Goal: Transaction & Acquisition: Book appointment/travel/reservation

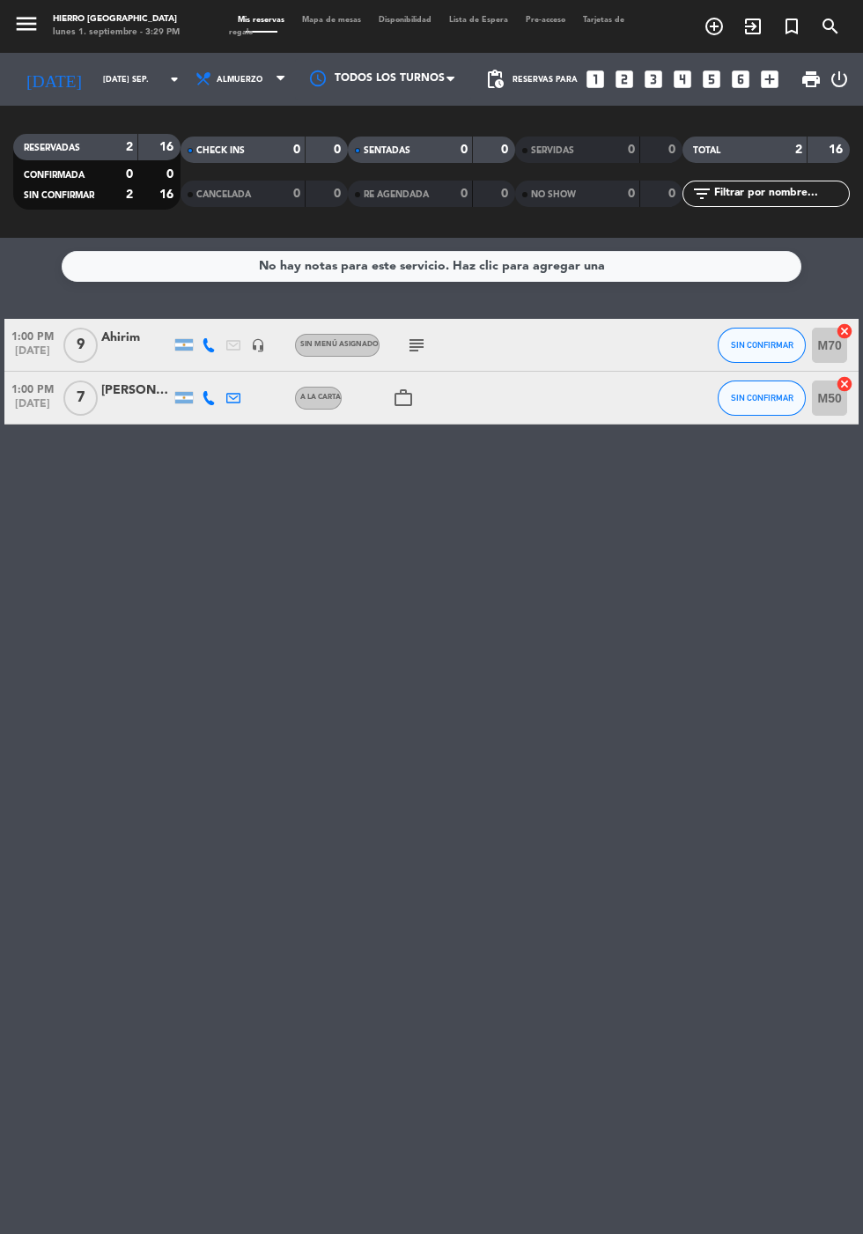
click at [322, 19] on span "Mapa de mesas" at bounding box center [331, 20] width 77 height 8
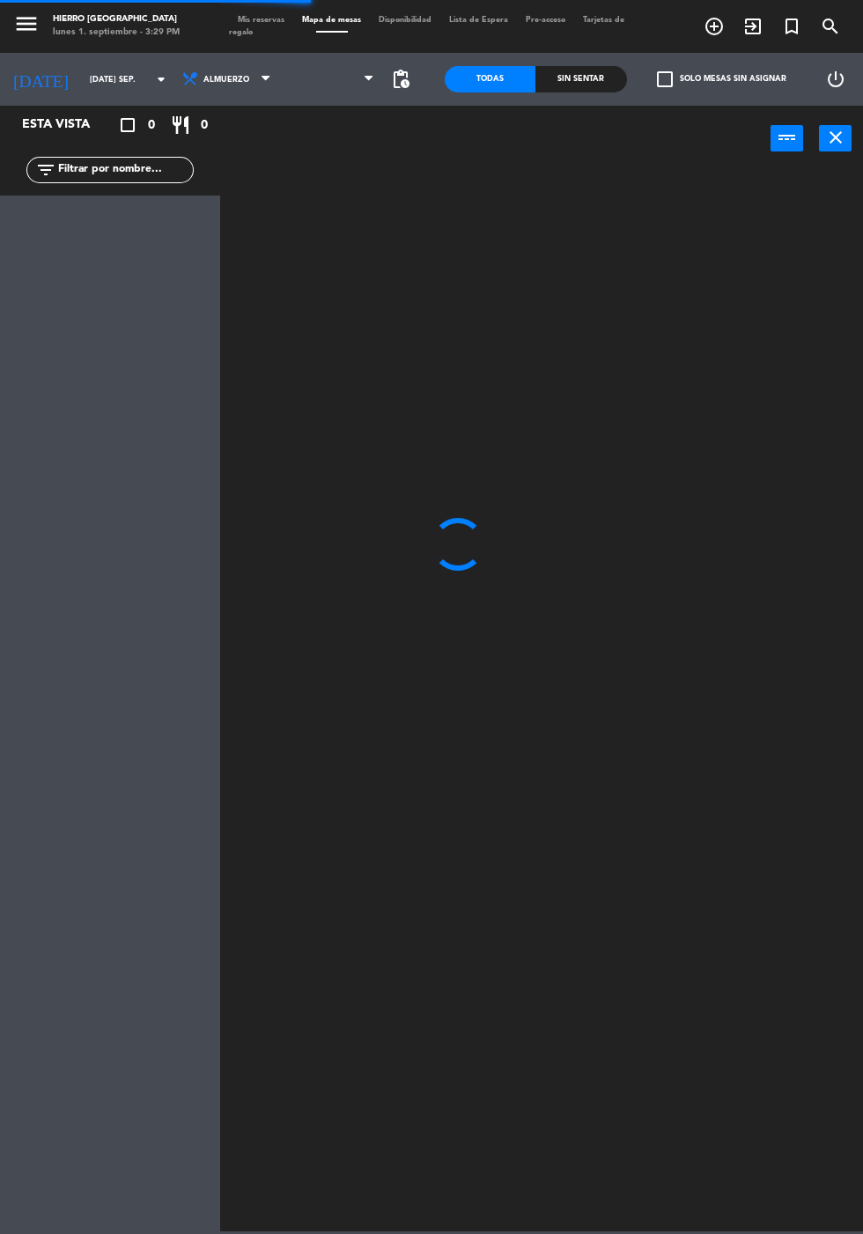
click at [342, 64] on span at bounding box center [332, 79] width 104 height 39
click at [363, 79] on span at bounding box center [332, 79] width 104 height 39
click at [360, 82] on span "Primer Piso" at bounding box center [332, 79] width 104 height 39
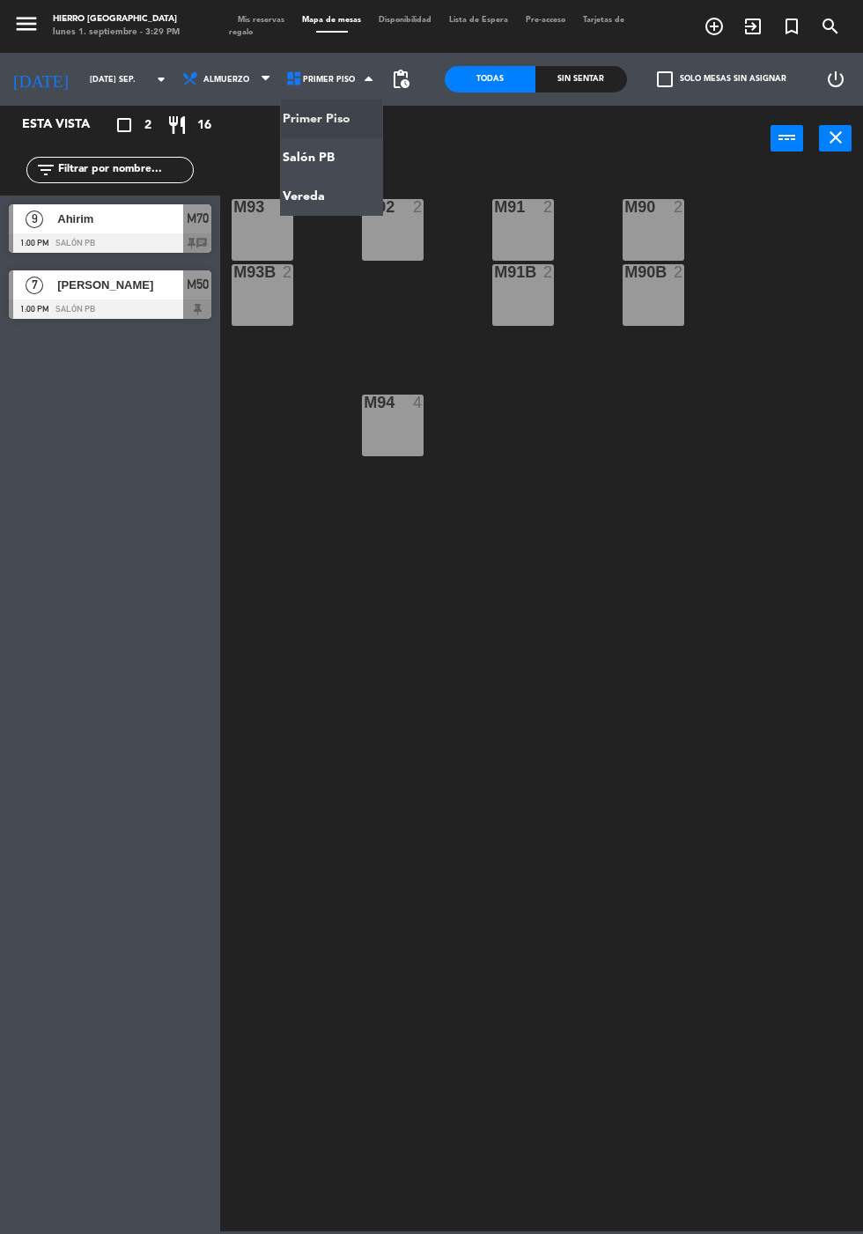
click at [350, 158] on ng-component "menu Hierro Palermo lunes 1. septiembre - 3:29 PM Mis reservas Mapa de mesas Di…" at bounding box center [431, 616] width 863 height 1232
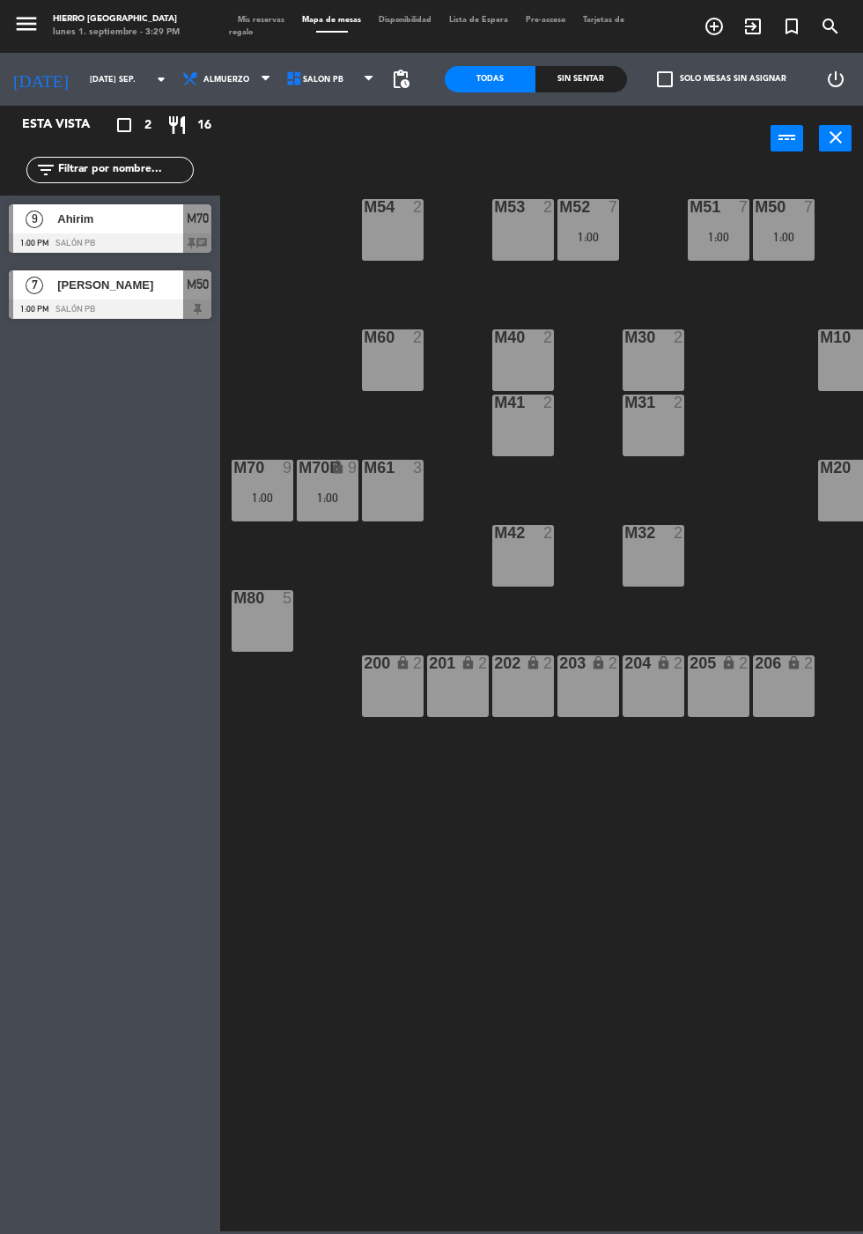
click at [396, 228] on div "M54 2" at bounding box center [393, 230] width 62 height 62
click at [441, 131] on button "[GEOGRAPHIC_DATA]" at bounding box center [447, 138] width 92 height 35
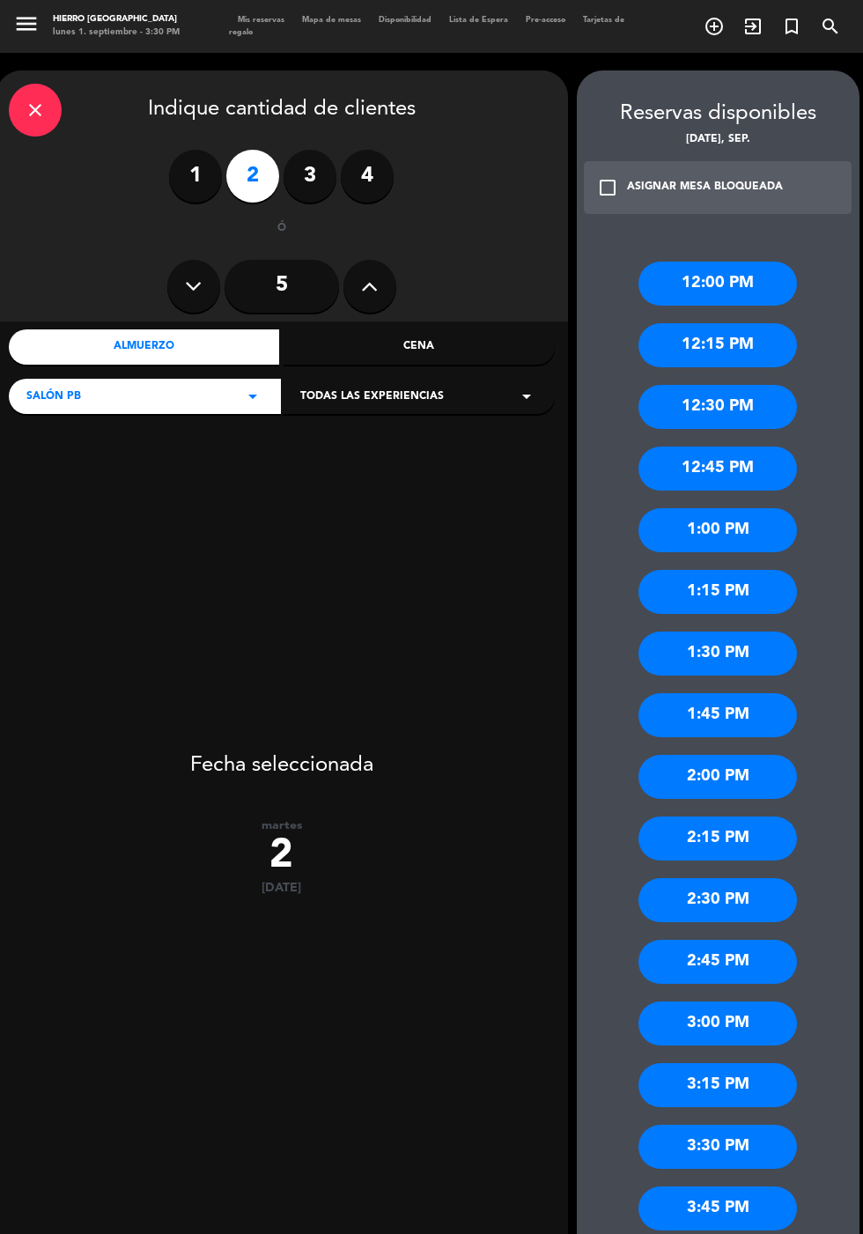
click at [763, 542] on div "1:00 PM" at bounding box center [718, 530] width 159 height 44
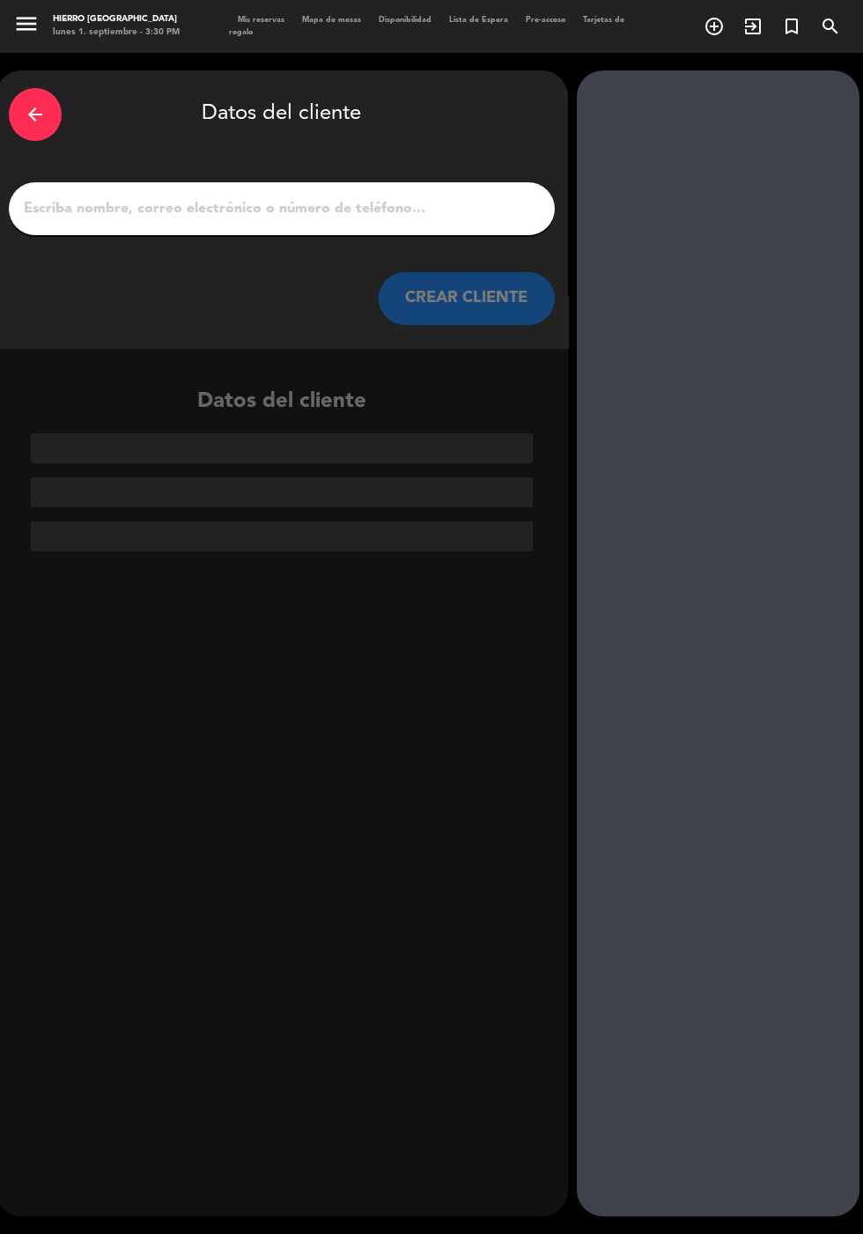
click at [332, 215] on input "1" at bounding box center [282, 208] width 520 height 25
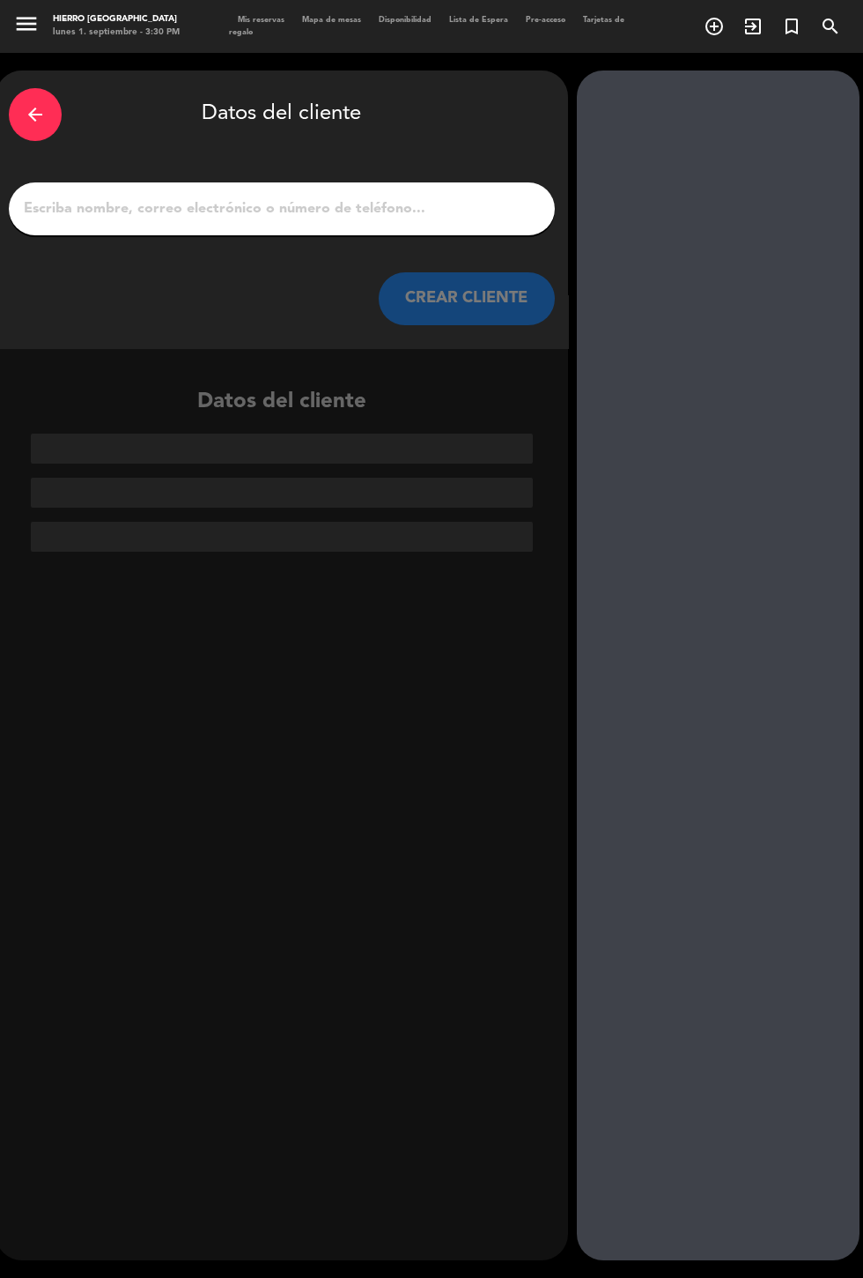
click at [299, 218] on input "1" at bounding box center [282, 208] width 520 height 25
click at [209, 207] on input "1" at bounding box center [282, 208] width 520 height 25
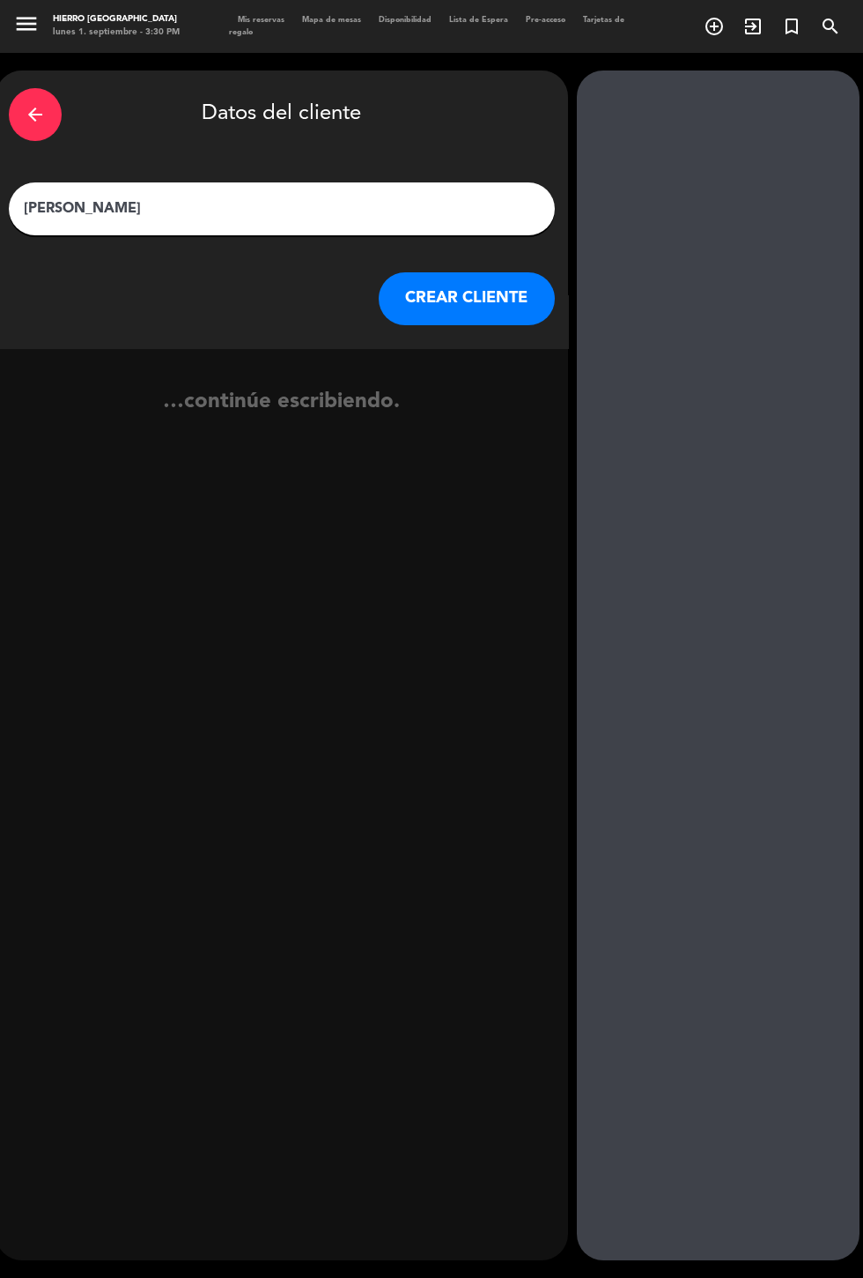
type input "[PERSON_NAME]"
click at [503, 318] on button "CREAR CLIENTE" at bounding box center [467, 298] width 176 height 53
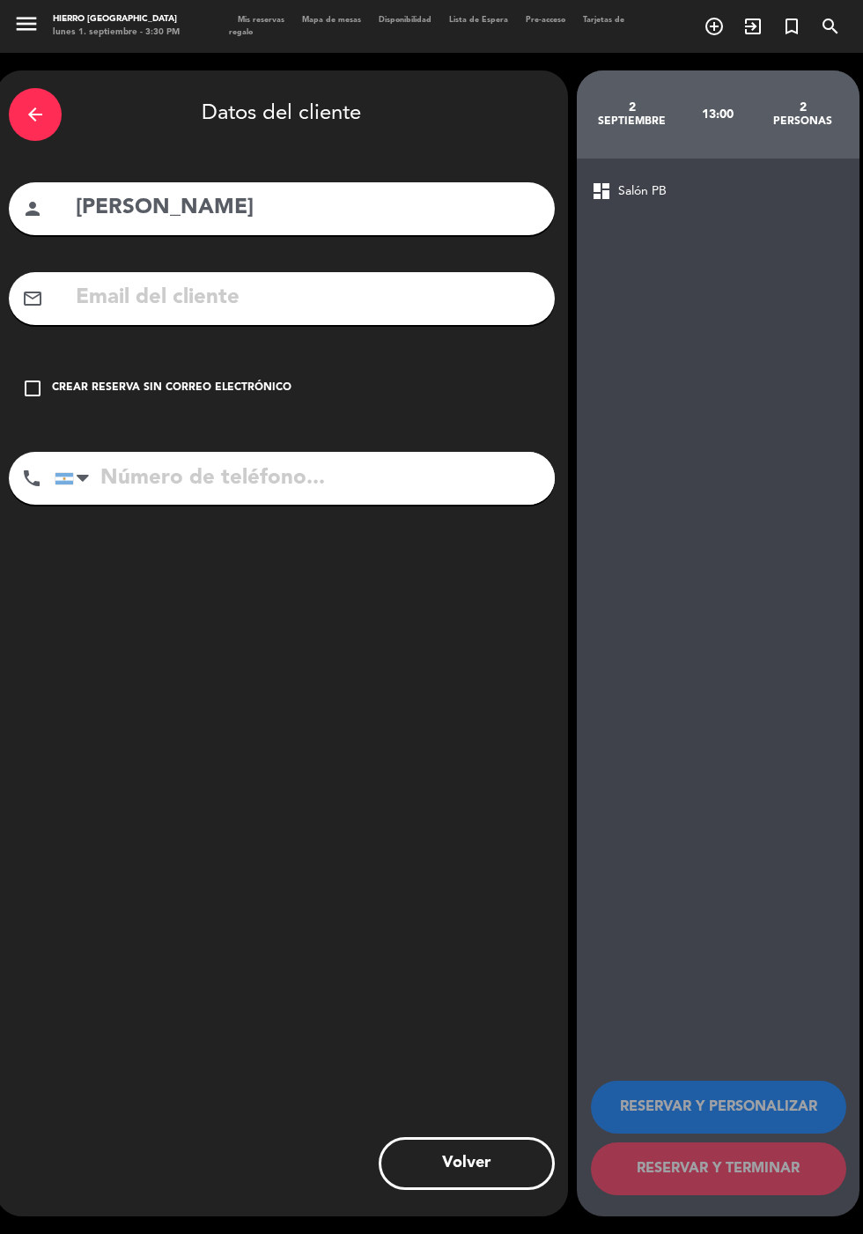
click at [171, 375] on div "check_box_outline_blank Crear reserva sin correo electrónico" at bounding box center [282, 388] width 546 height 53
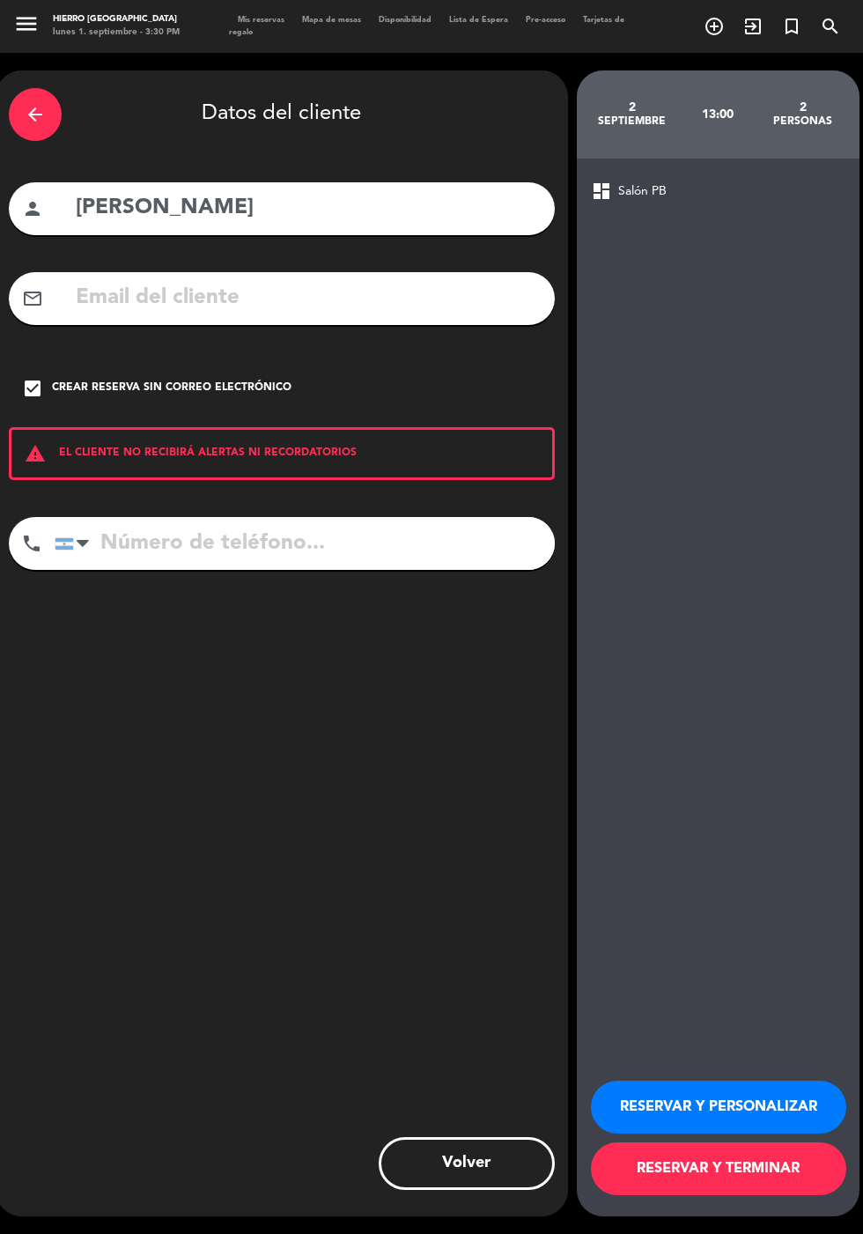
click at [716, 1134] on button "RESERVAR Y PERSONALIZAR" at bounding box center [719, 1107] width 256 height 53
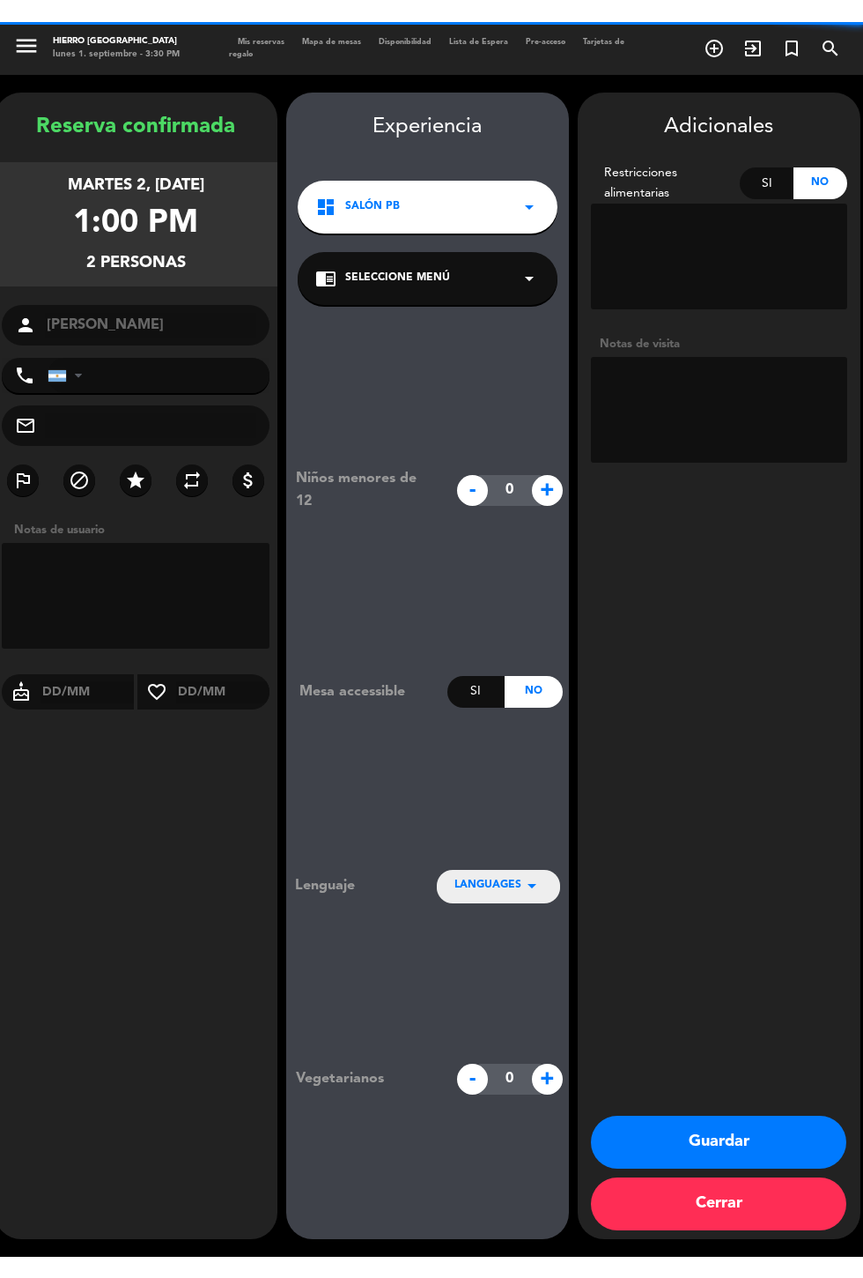
scroll to position [78, 0]
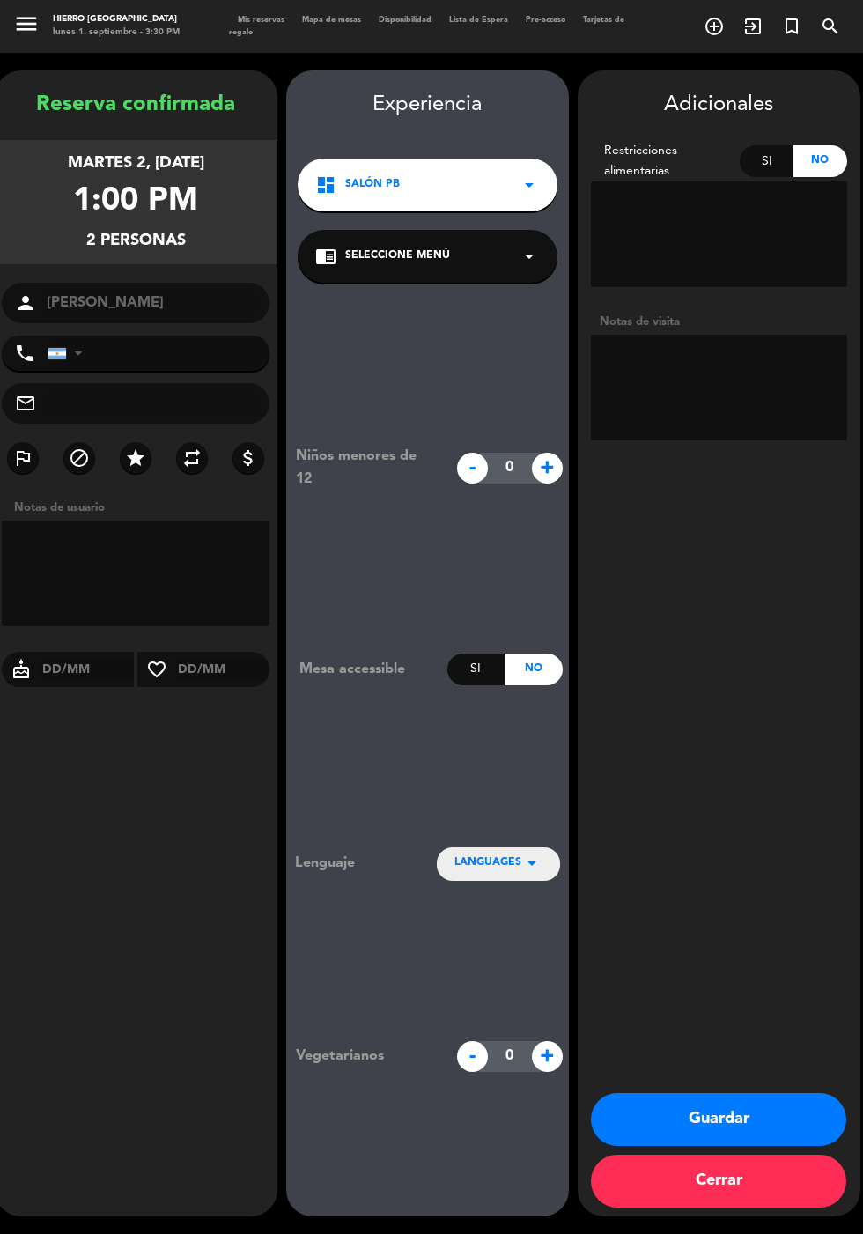
click at [681, 335] on textarea at bounding box center [719, 388] width 256 height 106
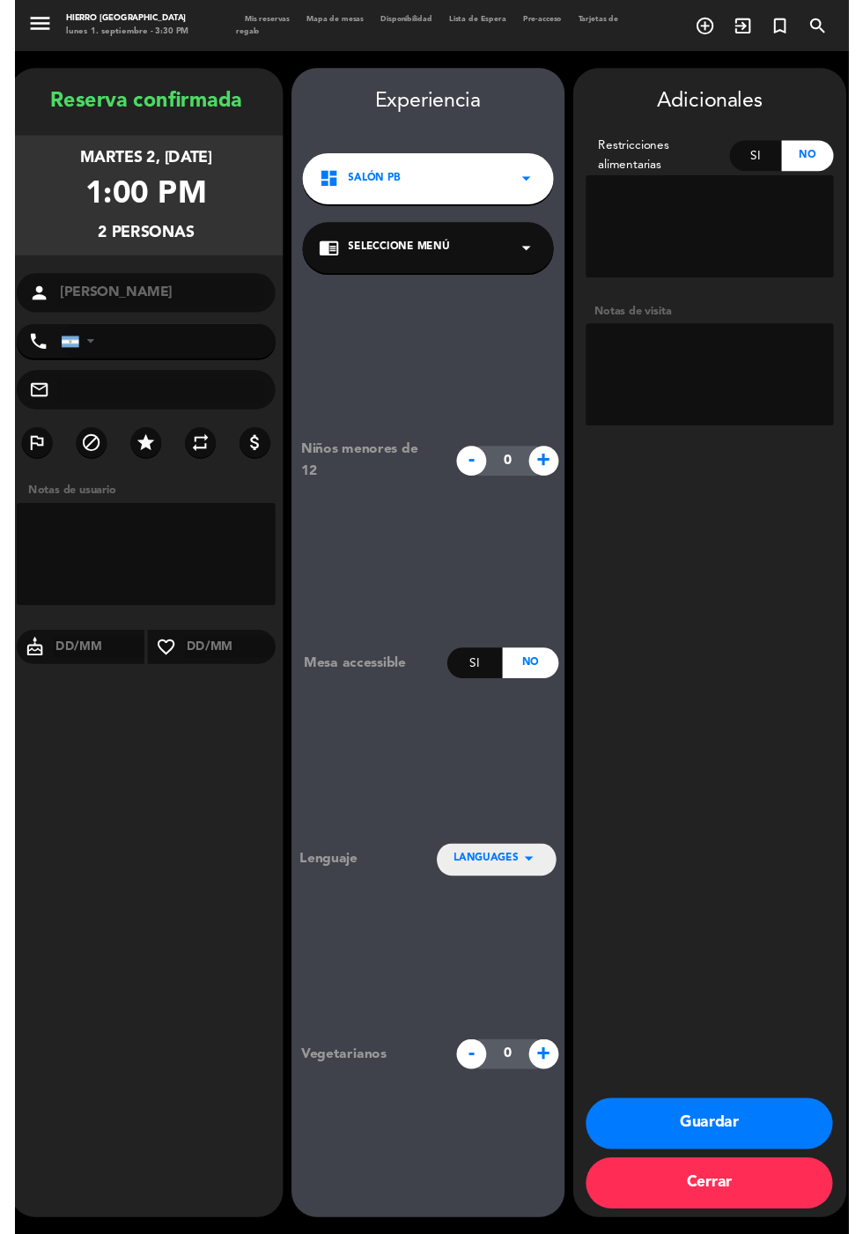
scroll to position [43, 0]
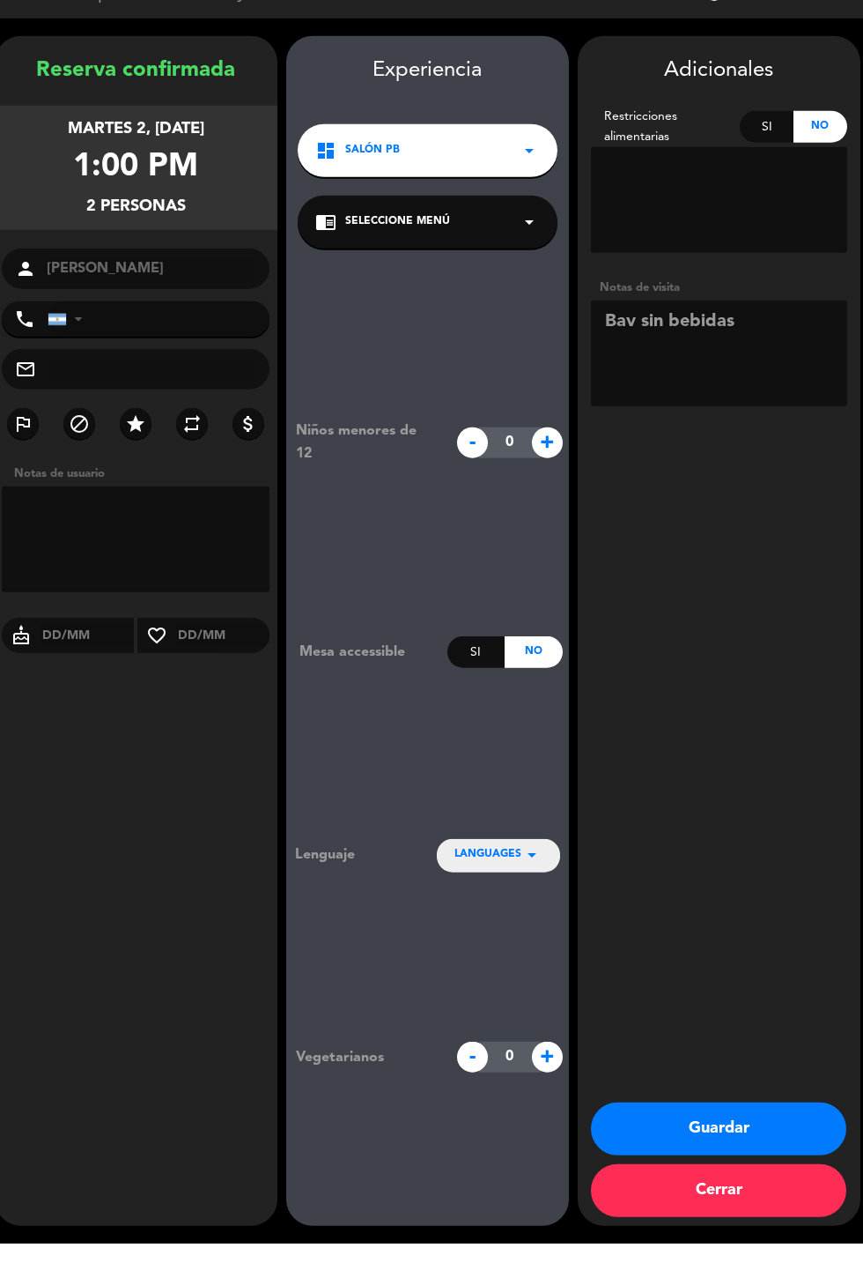
type textarea "Bav sin bebidas"
click at [764, 570] on div "Adicionales Restricciones alimentarias Si No Notas de visita Guardar Cerrar" at bounding box center [719, 664] width 283 height 1189
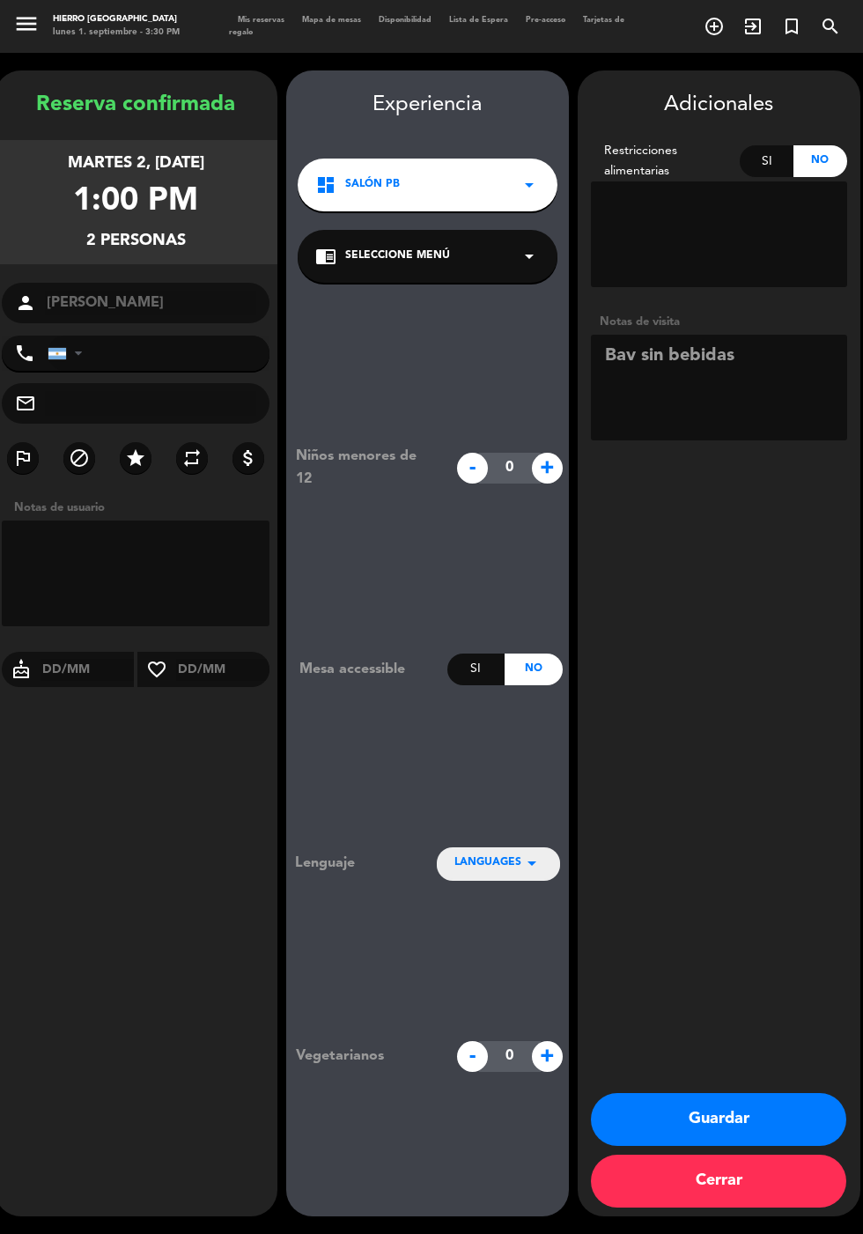
click at [768, 1146] on button "Guardar" at bounding box center [719, 1119] width 256 height 53
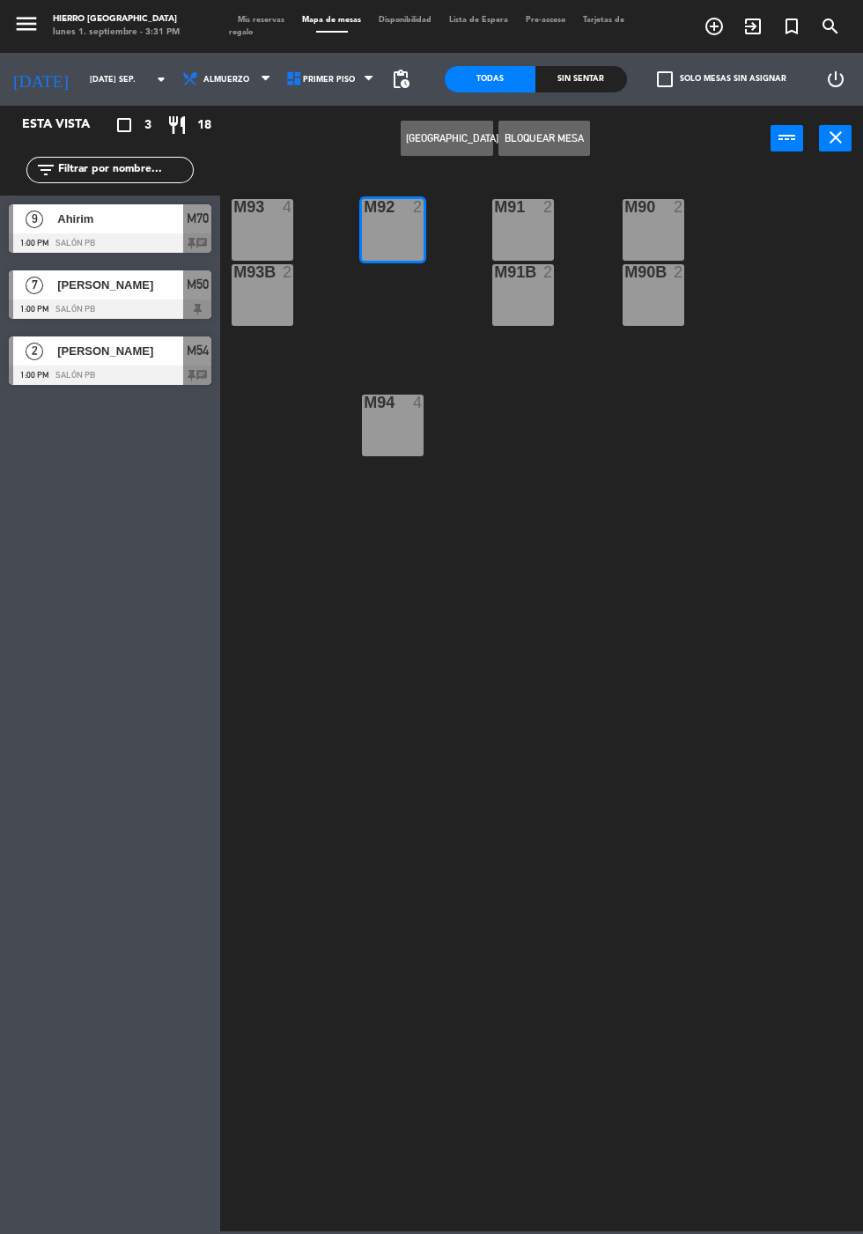
click at [255, 19] on span "Mis reservas" at bounding box center [261, 20] width 64 height 8
